Goal: Navigation & Orientation: Find specific page/section

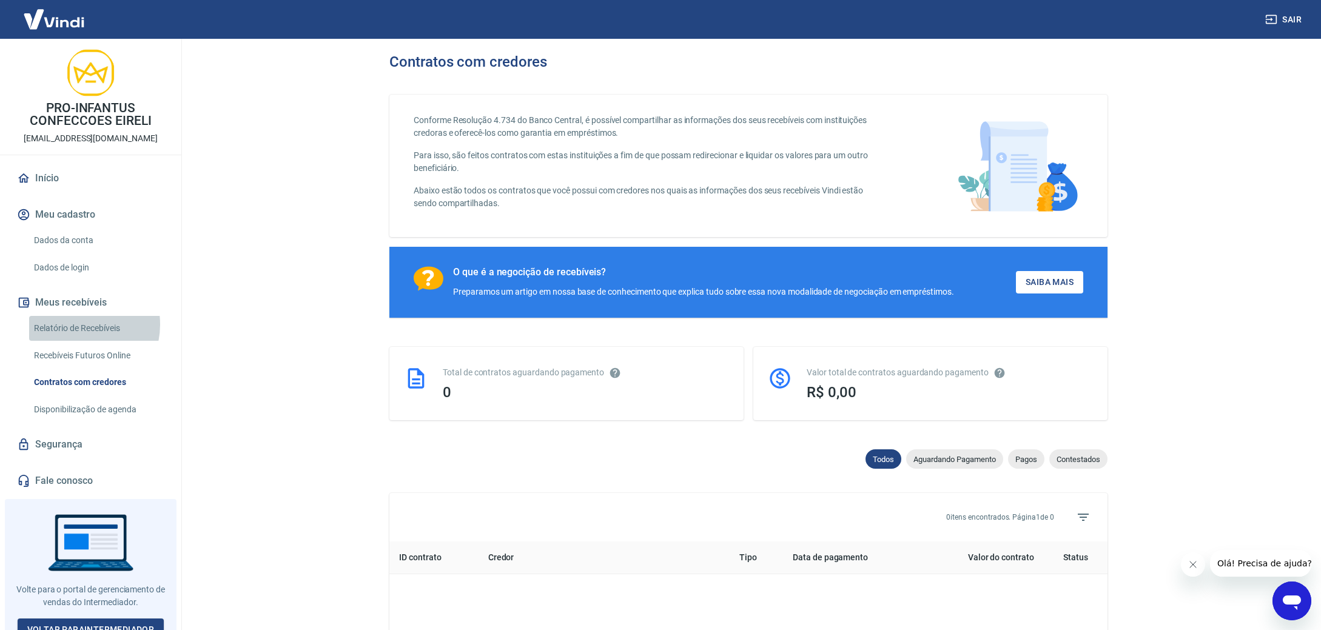
click at [76, 324] on link "Relatório de Recebíveis" at bounding box center [98, 328] width 138 height 25
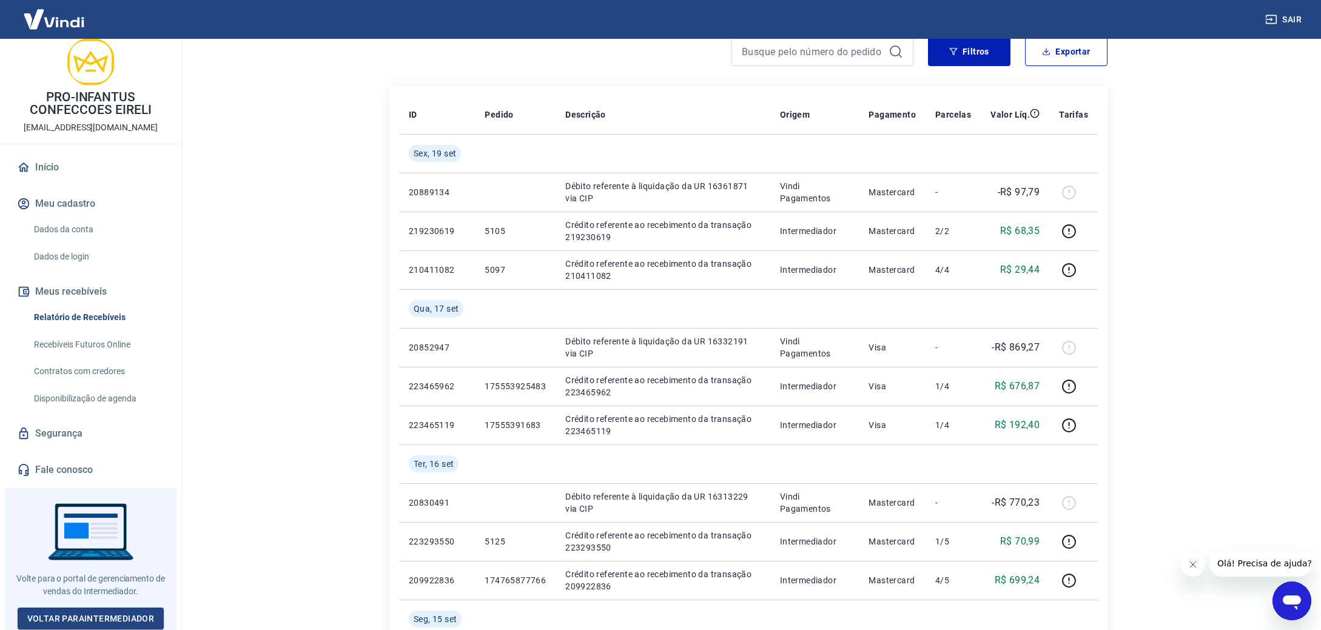
scroll to position [280, 0]
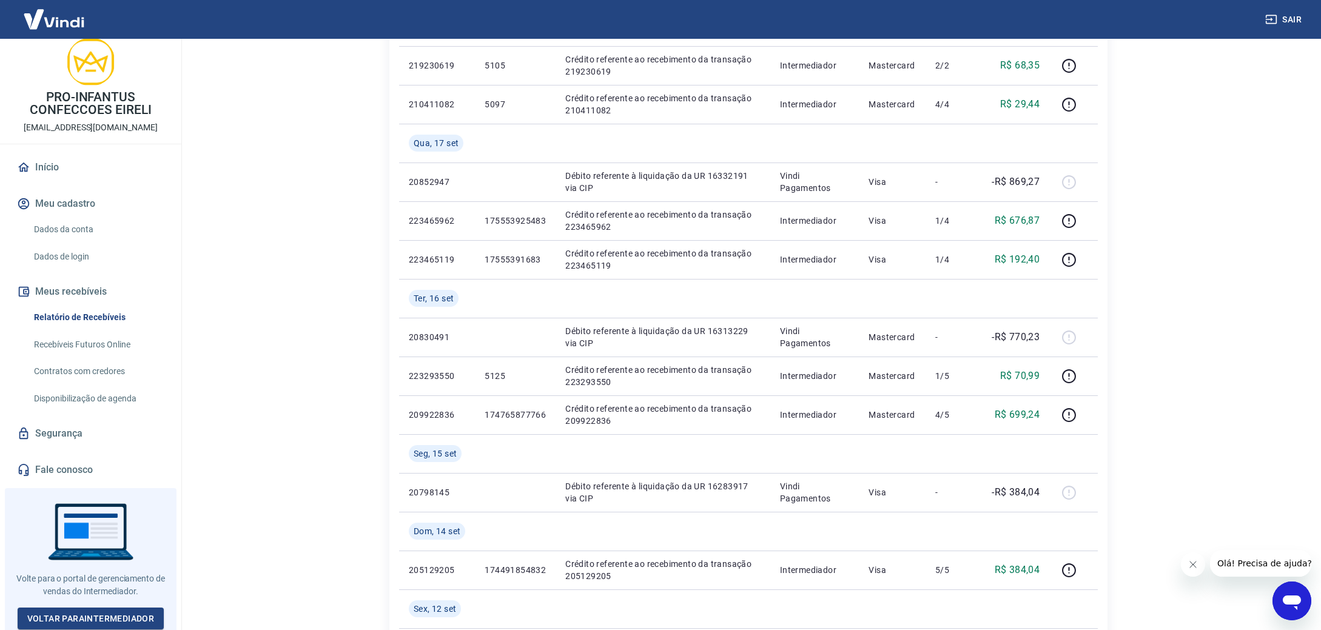
click at [67, 224] on link "Dados da conta" at bounding box center [98, 229] width 138 height 25
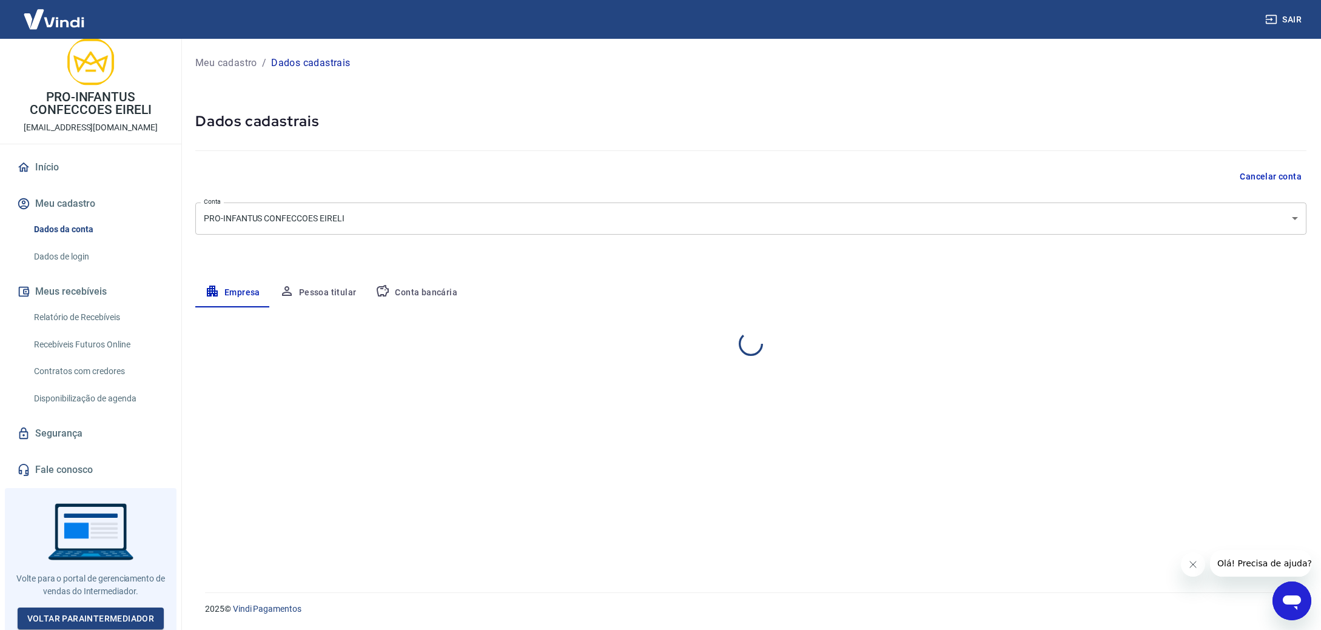
select select "SP"
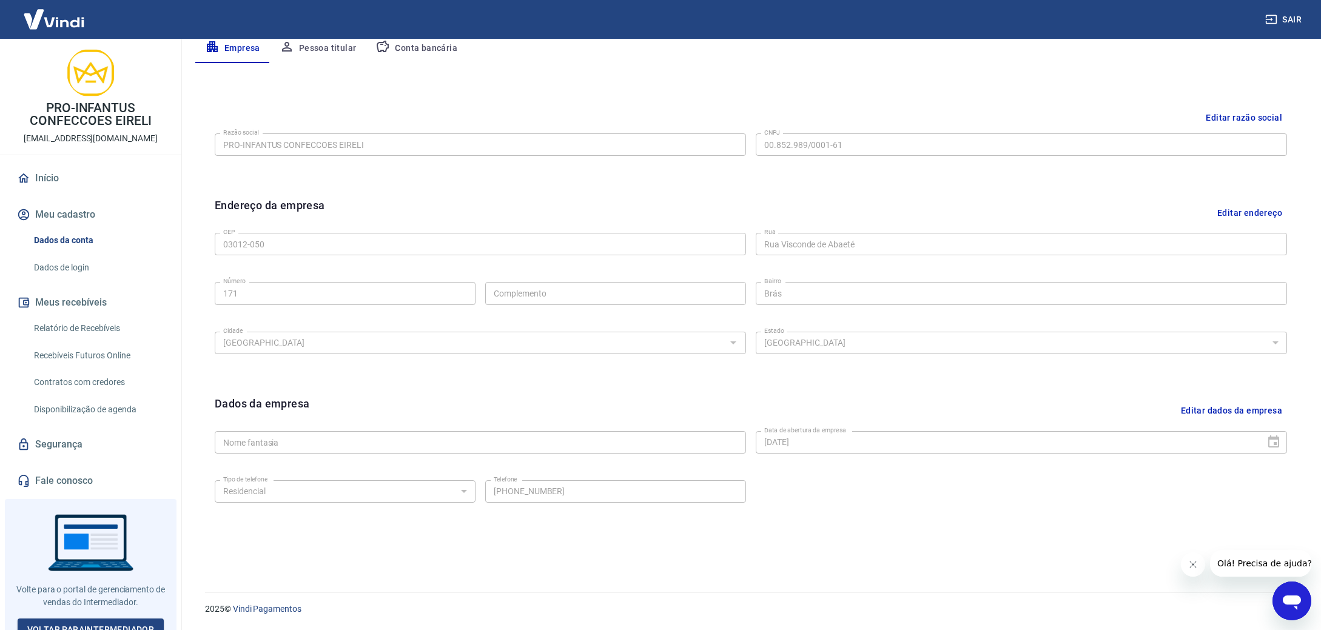
click at [49, 179] on link "Início" at bounding box center [91, 178] width 152 height 27
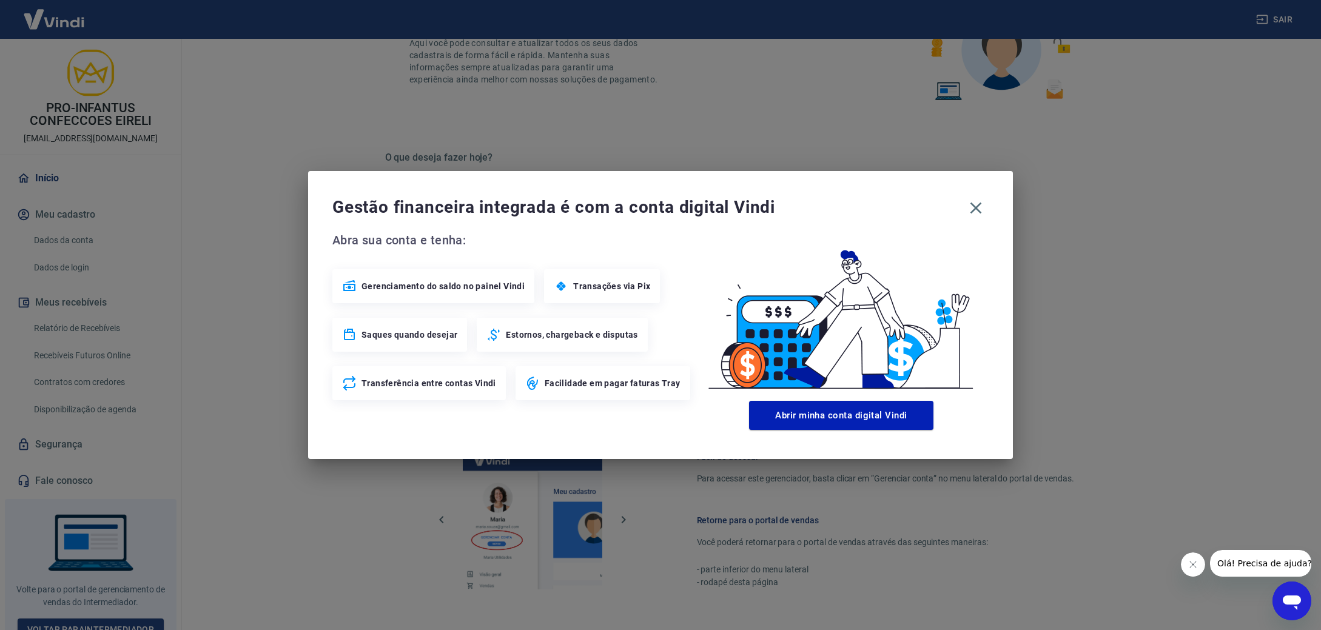
scroll to position [440, 0]
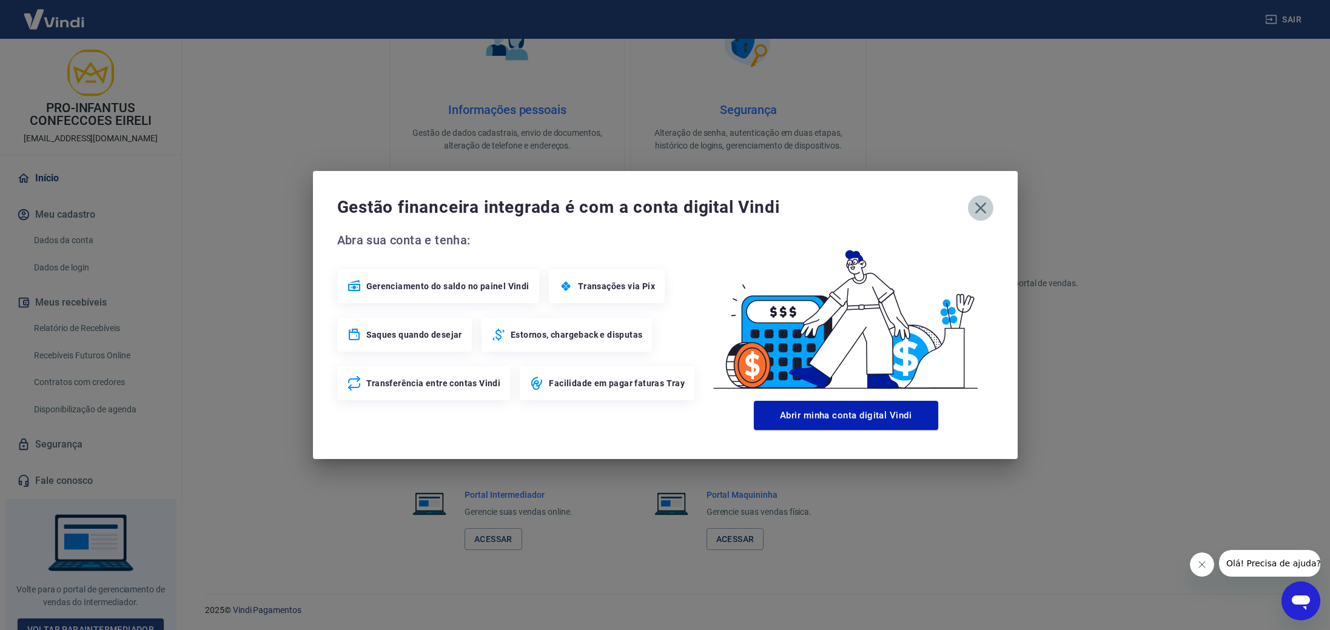
click at [975, 204] on icon "button" at bounding box center [980, 209] width 12 height 12
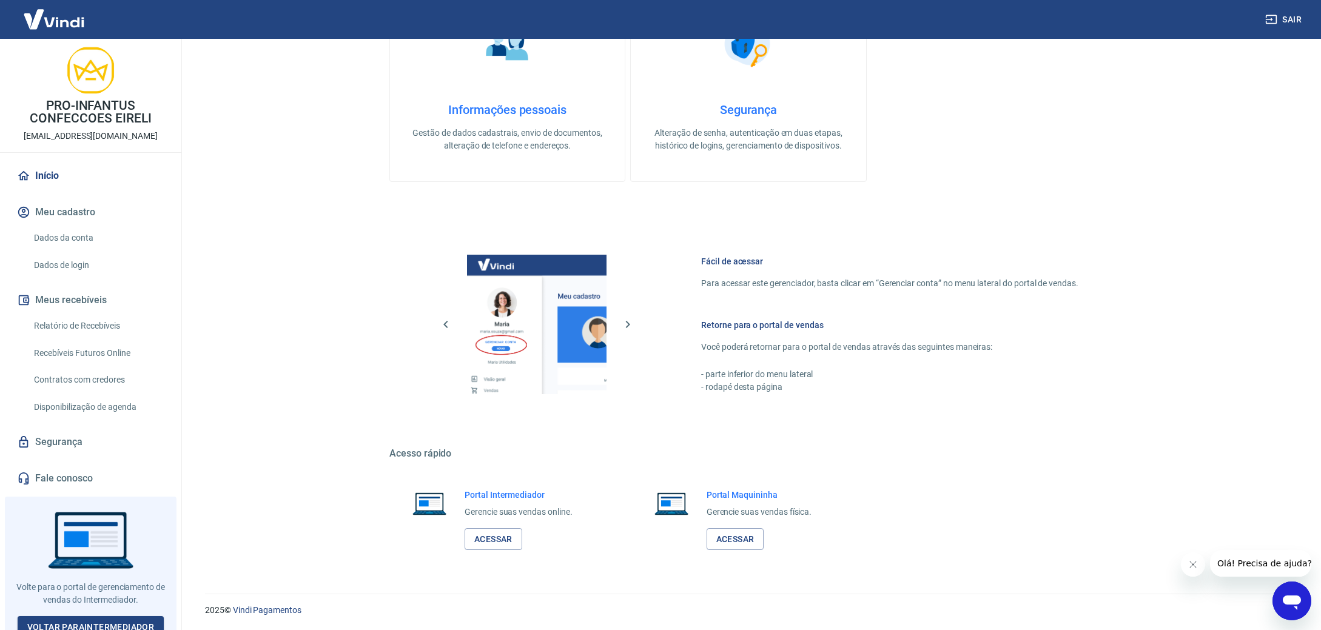
scroll to position [0, 0]
click at [59, 25] on img at bounding box center [54, 19] width 79 height 37
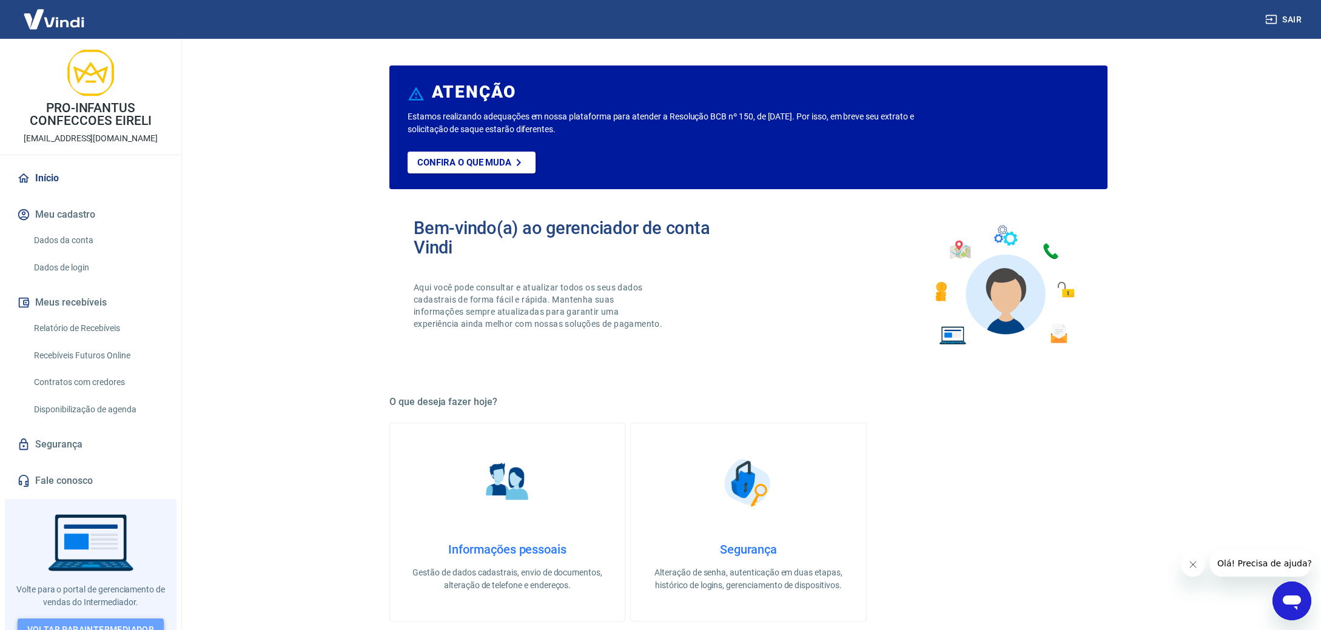
click at [78, 620] on link "Voltar para Intermediador" at bounding box center [91, 629] width 147 height 22
